Goal: Book appointment/travel/reservation

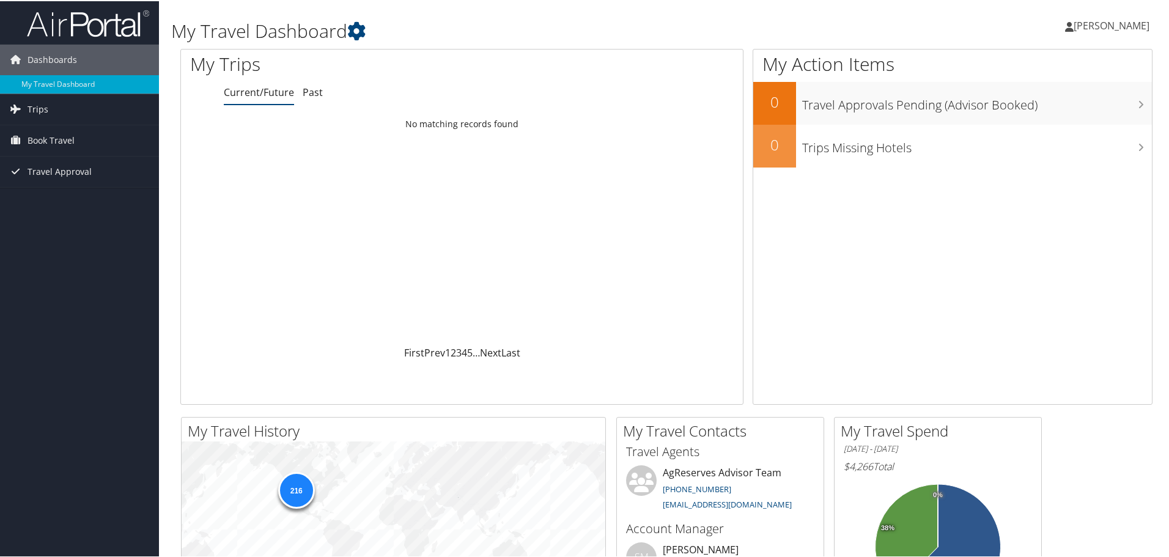
click at [45, 137] on span "Book Travel" at bounding box center [51, 139] width 47 height 31
click at [68, 199] on link "Book/Manage Online Trips" at bounding box center [79, 200] width 159 height 18
